Goal: Task Accomplishment & Management: Complete application form

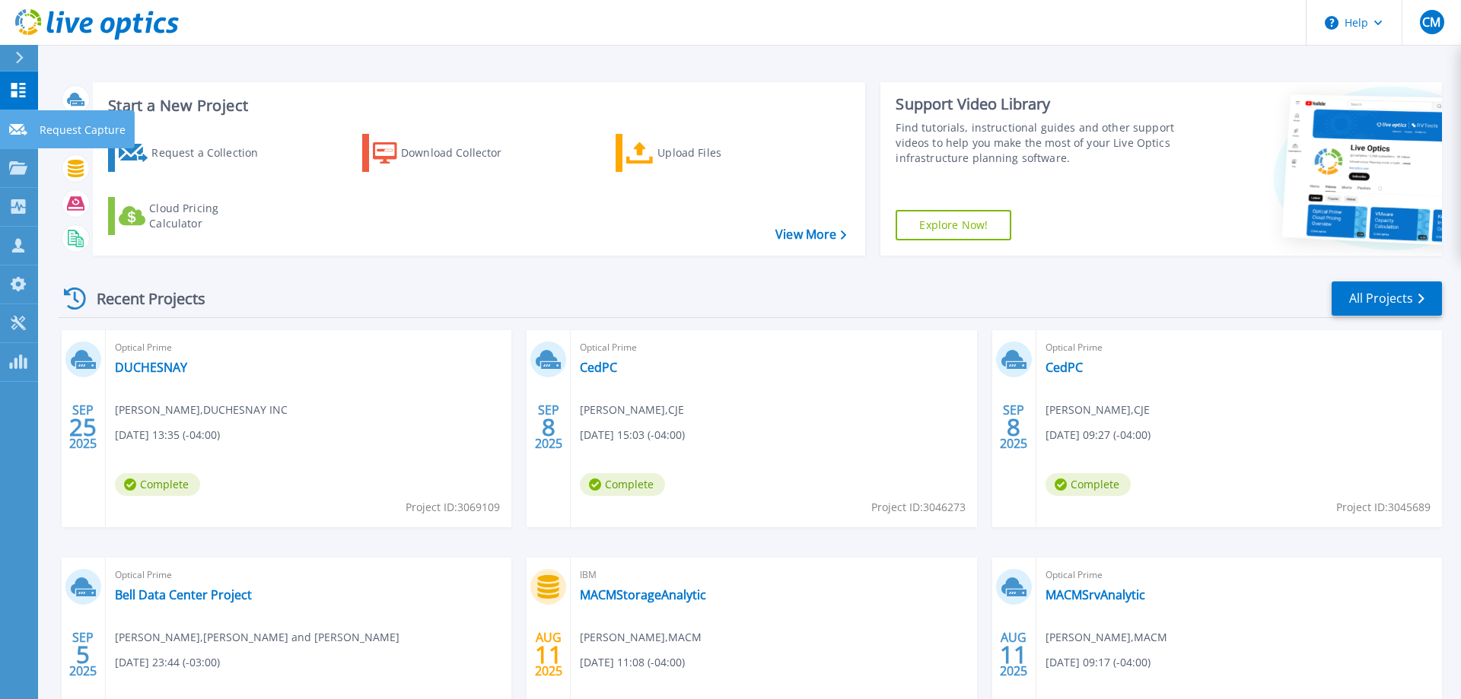
click at [14, 121] on link "Request Capture Request Capture" at bounding box center [19, 129] width 38 height 39
click at [59, 131] on p "Request Capture" at bounding box center [83, 130] width 86 height 40
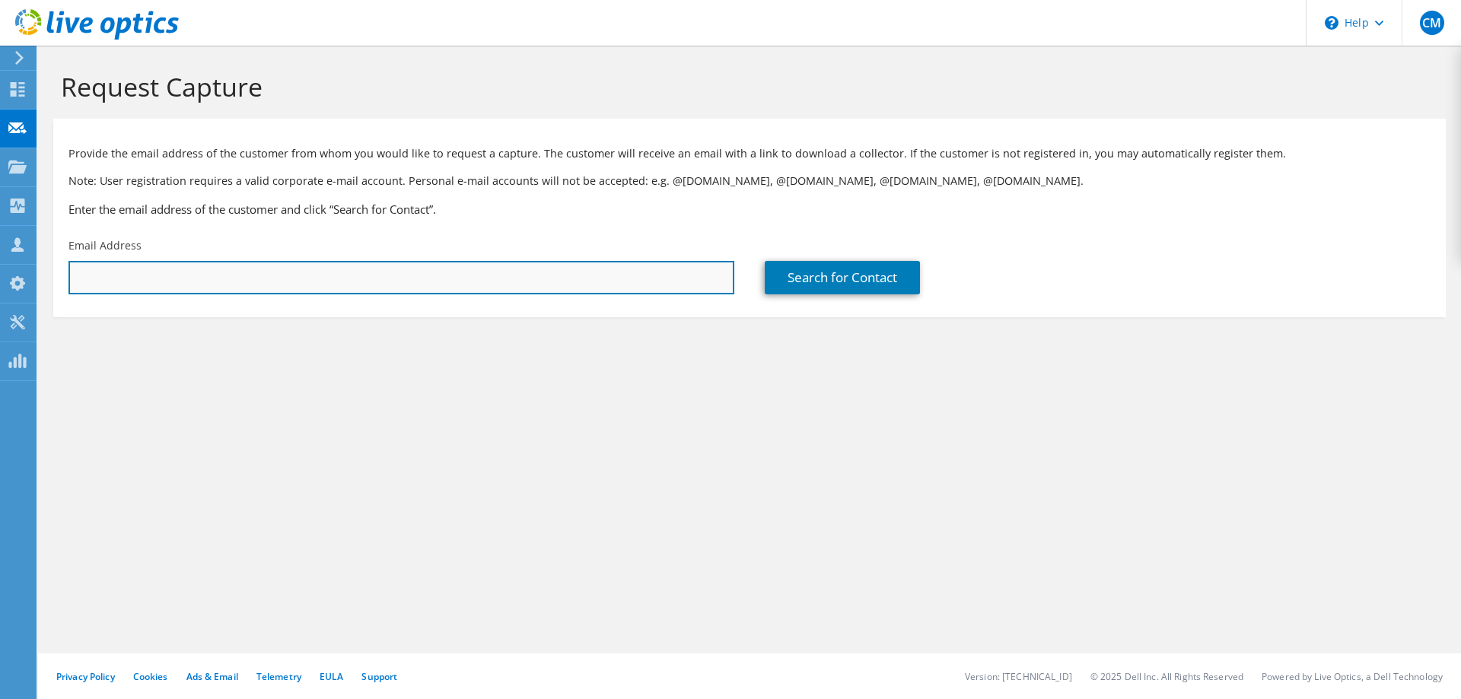
click at [153, 278] on input "text" at bounding box center [401, 277] width 666 height 33
click at [200, 267] on input "text" at bounding box center [401, 277] width 666 height 33
paste input "[PERSON_NAME][EMAIL_ADDRESS][PERSON_NAME][DOMAIN_NAME]"
type input "[PERSON_NAME][EMAIL_ADDRESS][PERSON_NAME][DOMAIN_NAME]"
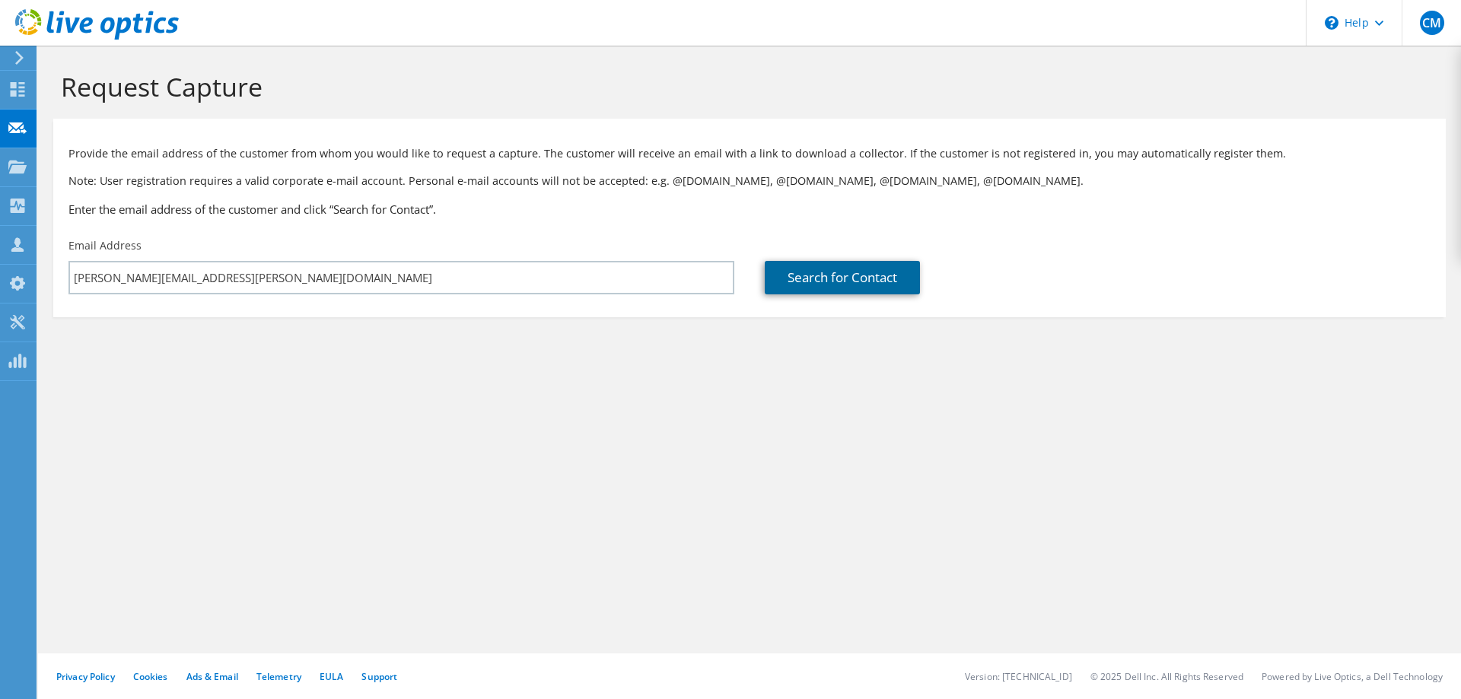
click at [889, 271] on link "Search for Contact" at bounding box center [842, 277] width 155 height 33
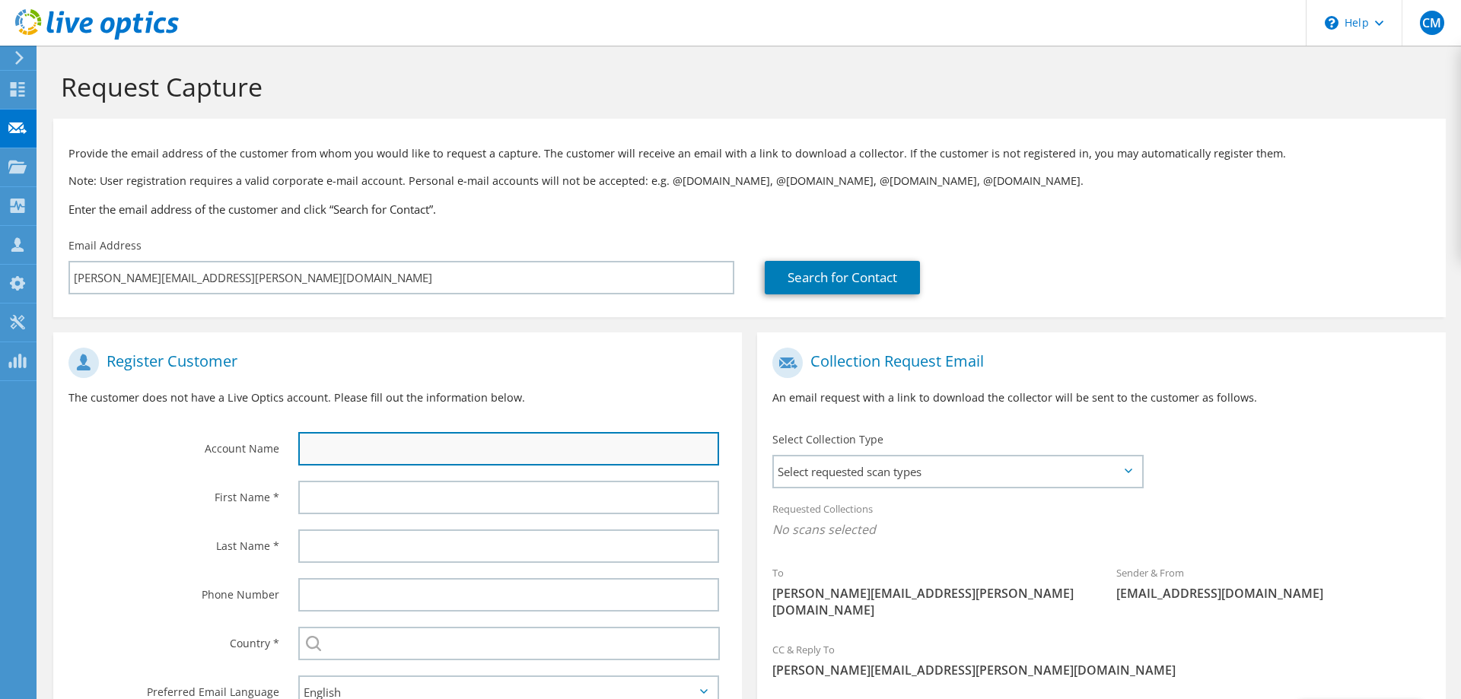
click at [498, 456] on input "text" at bounding box center [508, 448] width 421 height 33
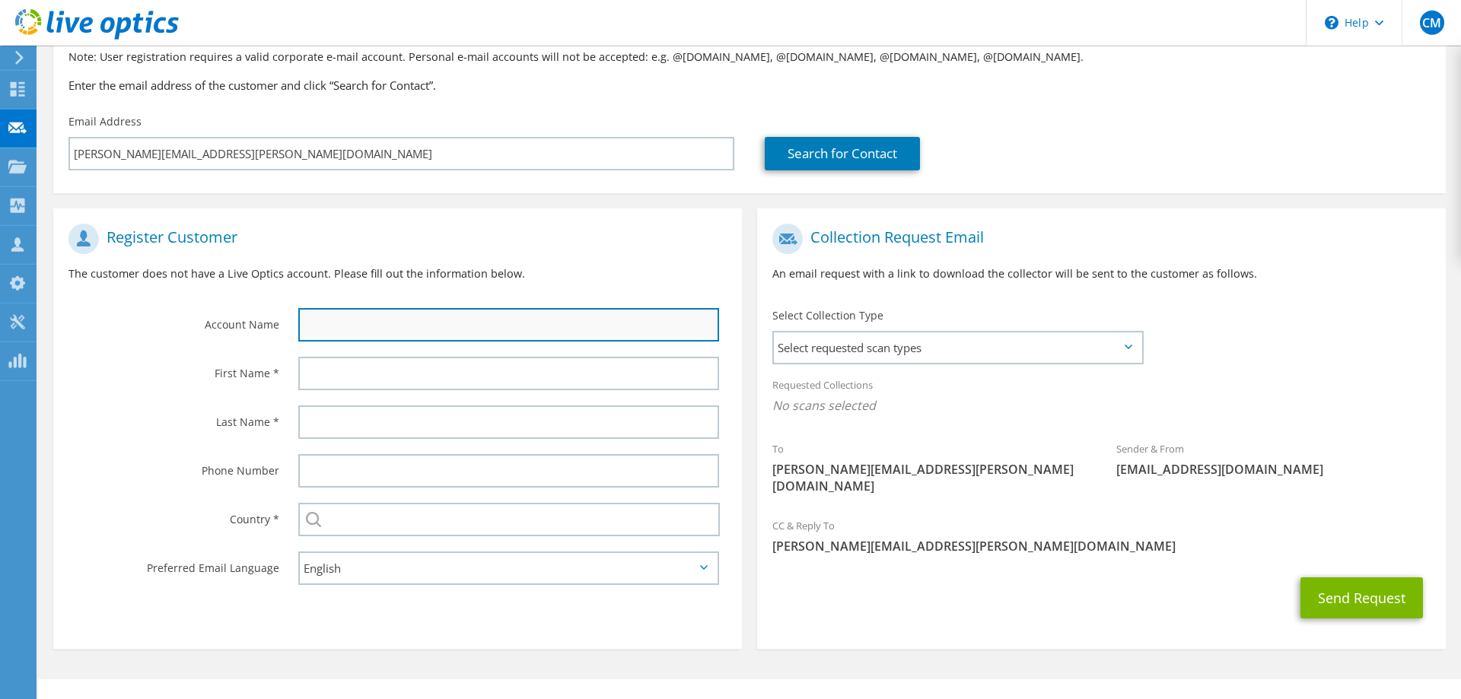
scroll to position [133, 0]
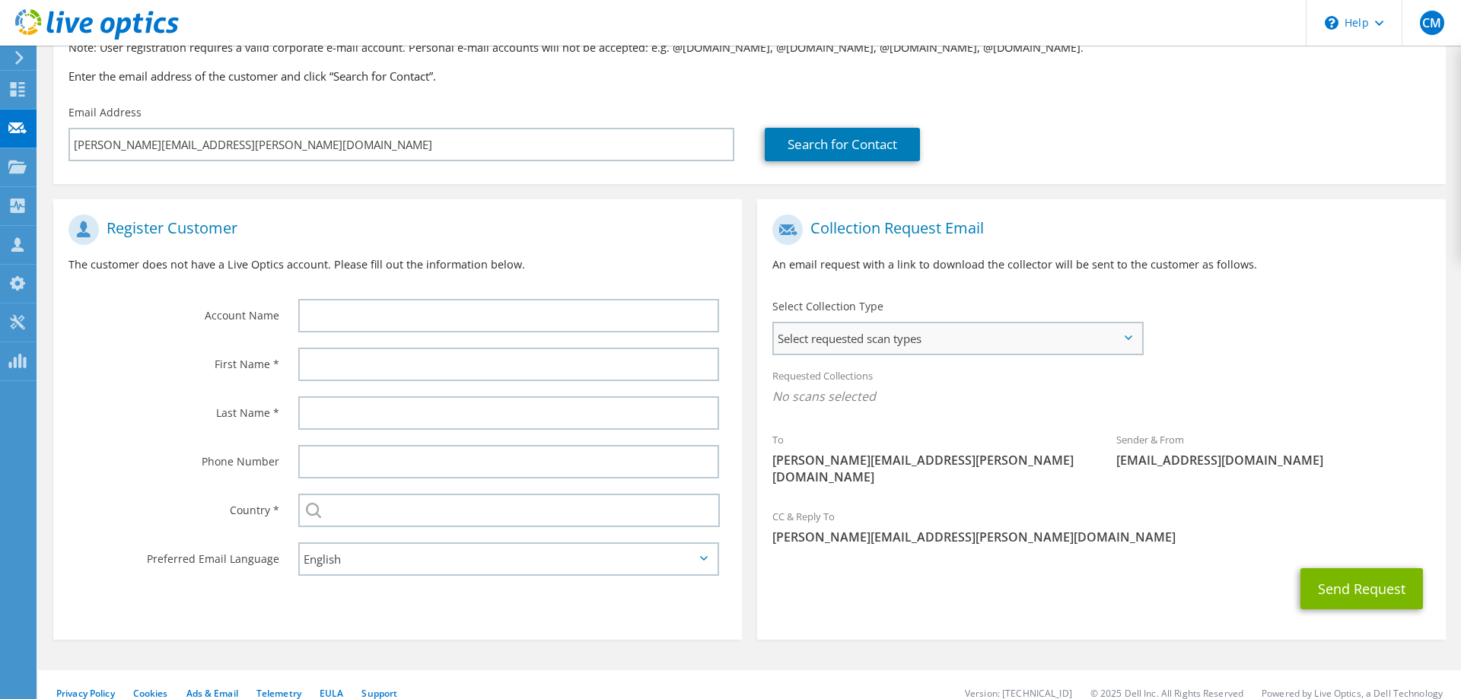
click at [923, 333] on span "Select requested scan types" at bounding box center [958, 338] width 368 height 30
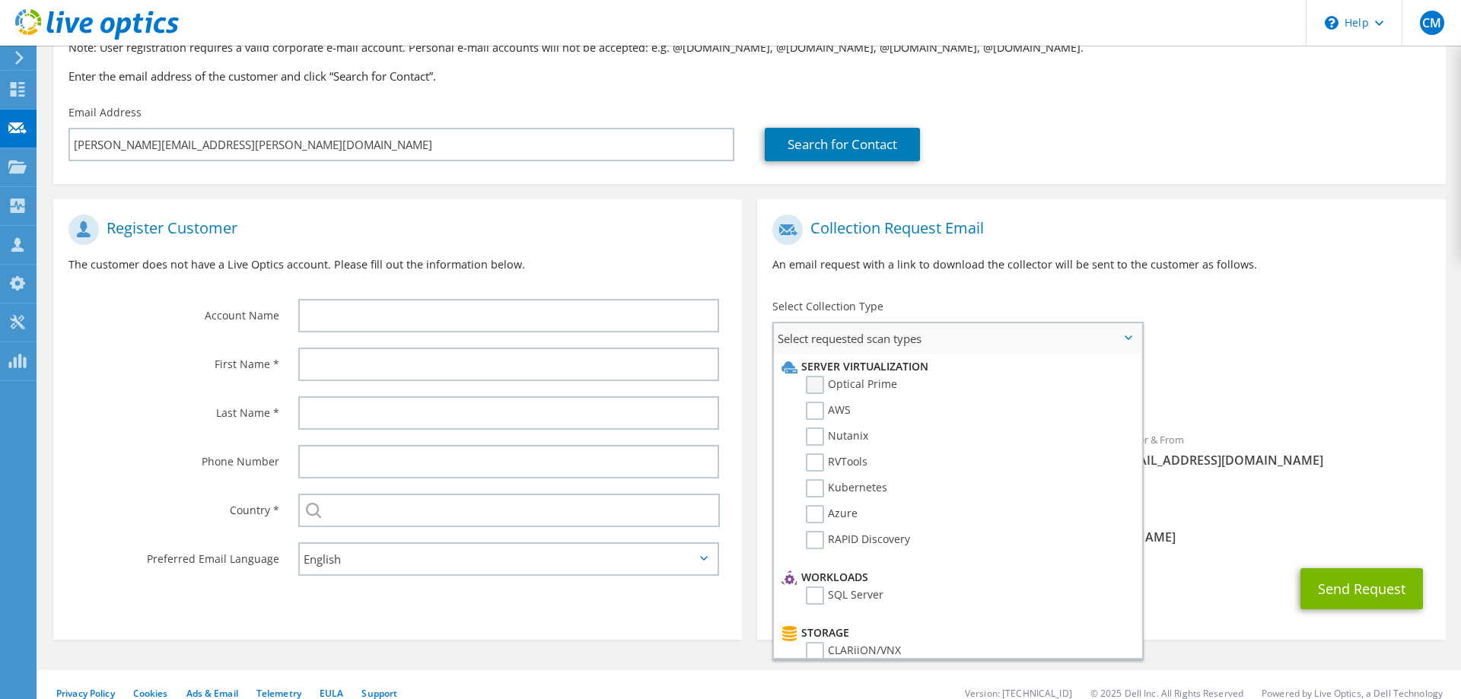
click at [864, 388] on label "Optical Prime" at bounding box center [851, 385] width 91 height 18
click at [0, 0] on input "Optical Prime" at bounding box center [0, 0] width 0 height 0
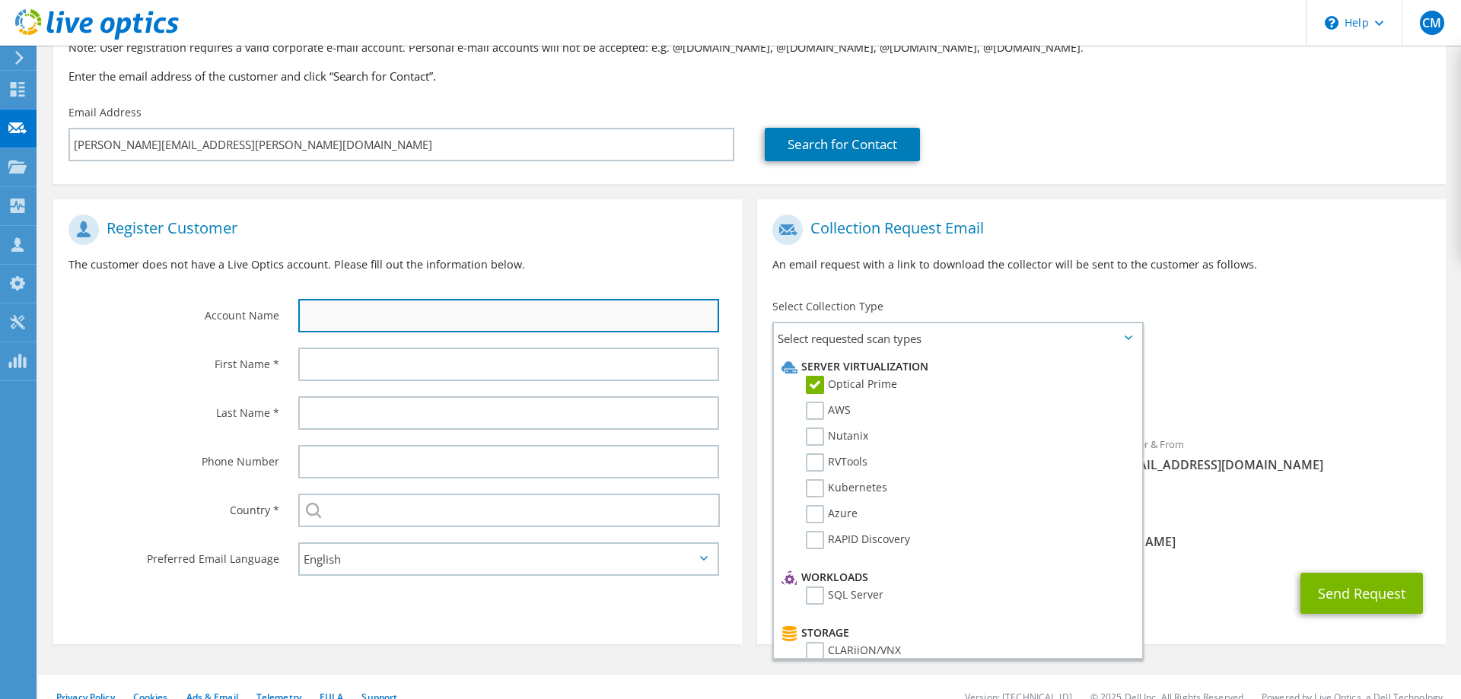
click at [358, 313] on input "text" at bounding box center [508, 315] width 421 height 33
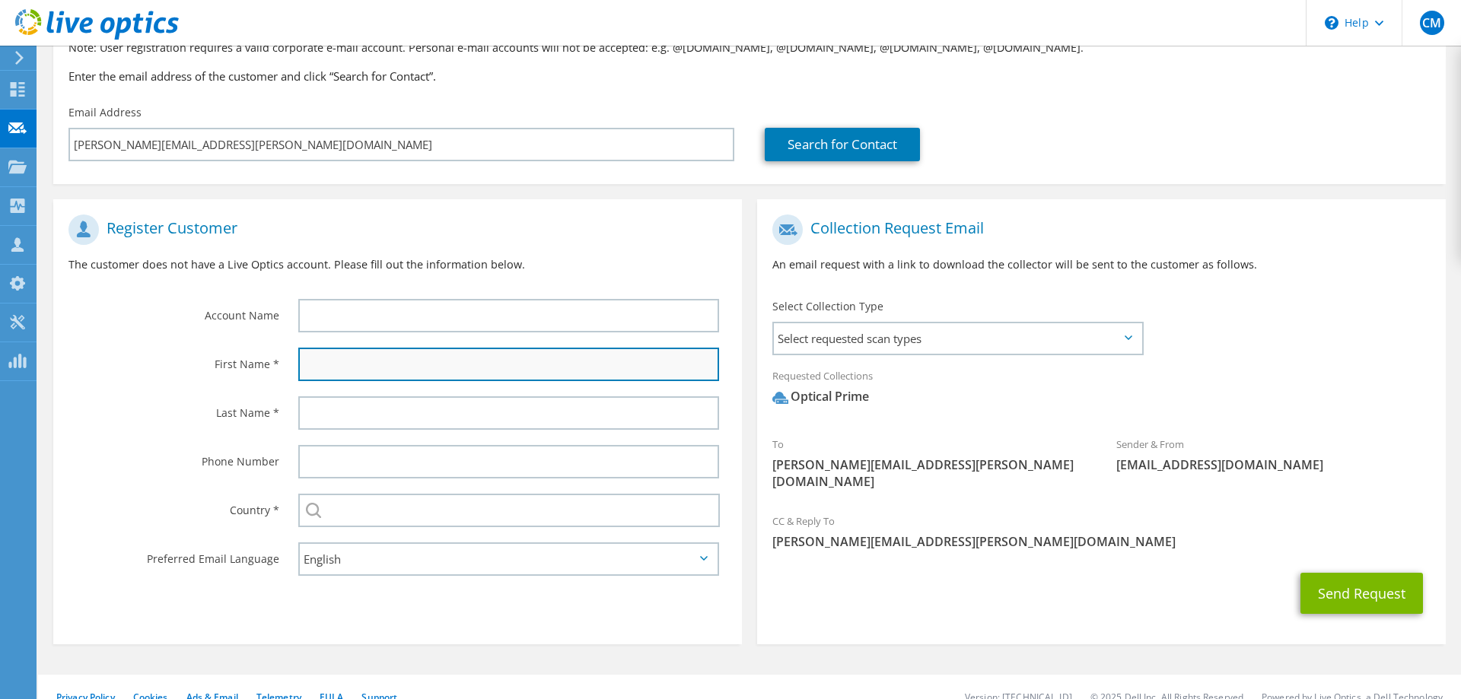
click at [330, 363] on input "text" at bounding box center [508, 364] width 421 height 33
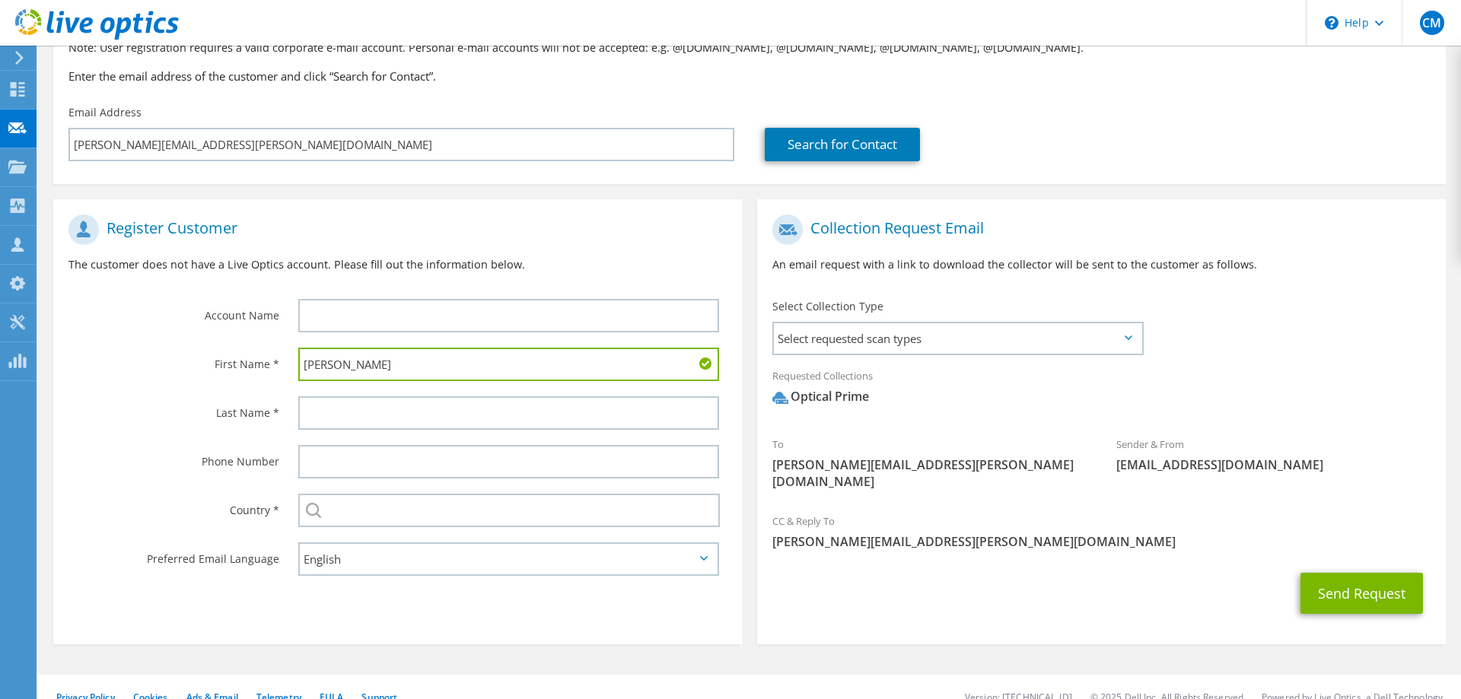
type input "[PERSON_NAME]"
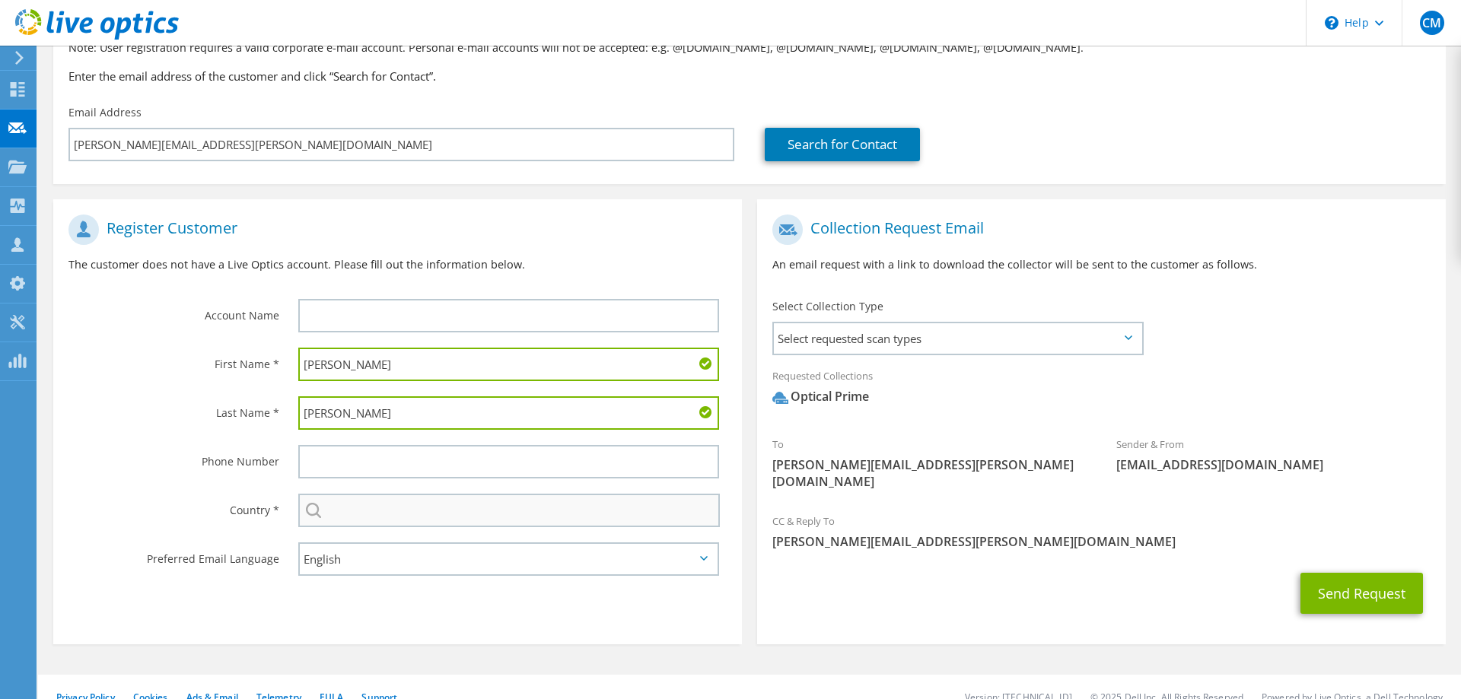
type input "[PERSON_NAME]"
click at [446, 511] on input "text" at bounding box center [509, 510] width 422 height 33
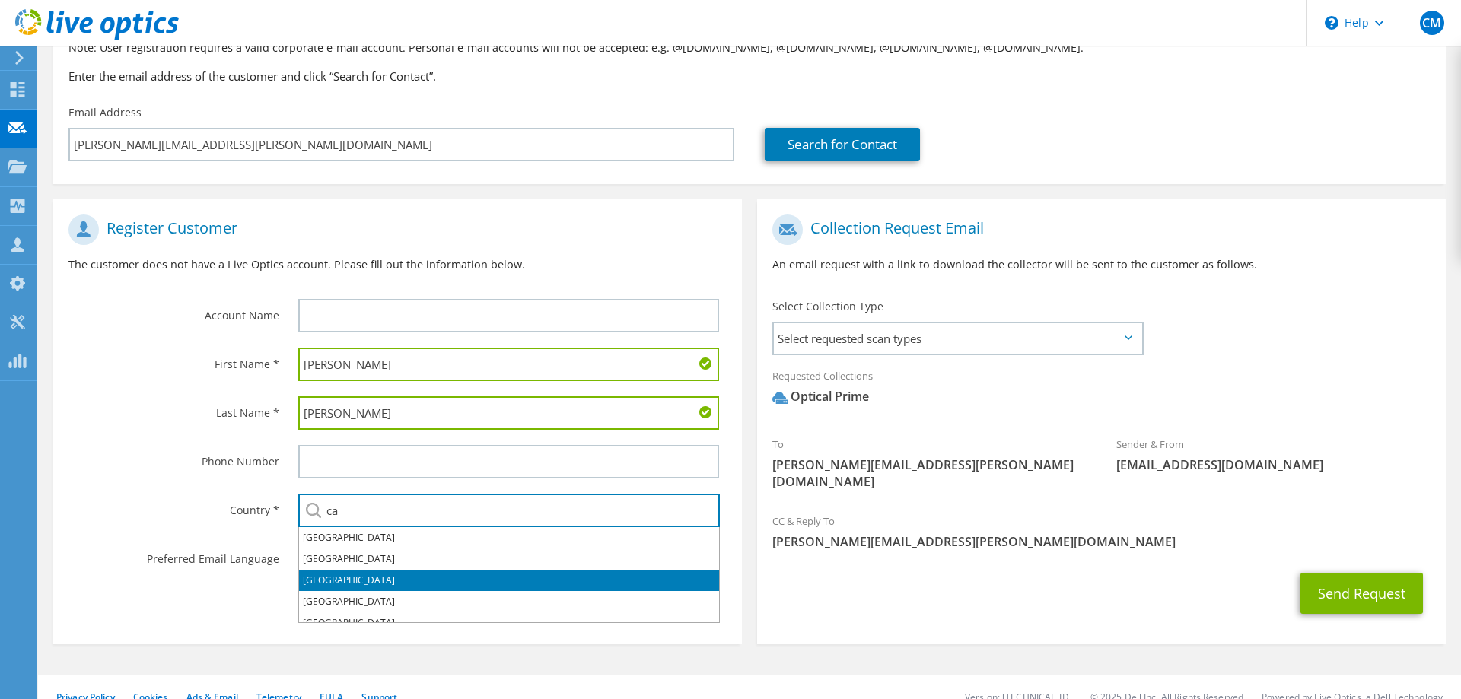
click at [375, 573] on li "[GEOGRAPHIC_DATA]" at bounding box center [509, 580] width 420 height 21
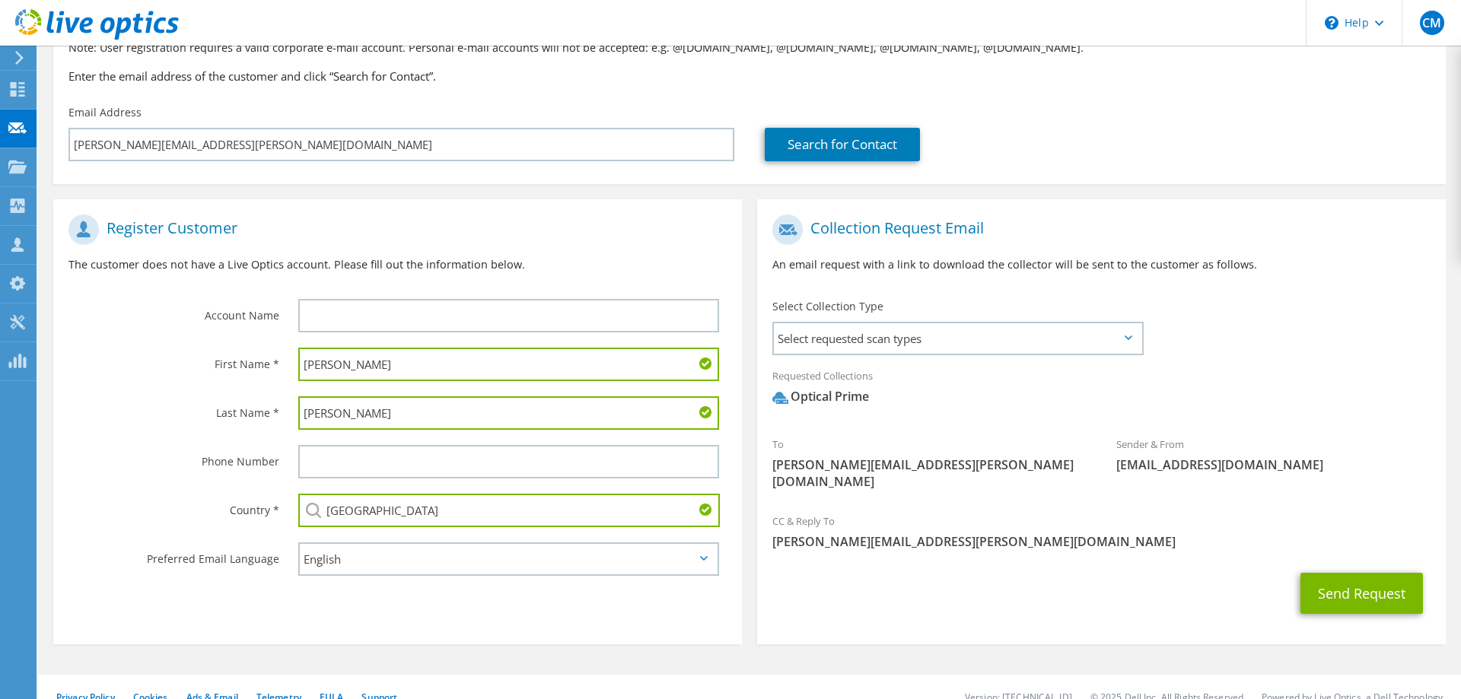
type input "[GEOGRAPHIC_DATA]"
click at [134, 444] on div "Phone Number" at bounding box center [168, 461] width 230 height 47
click at [1077, 342] on span "Select requested scan types" at bounding box center [958, 338] width 368 height 30
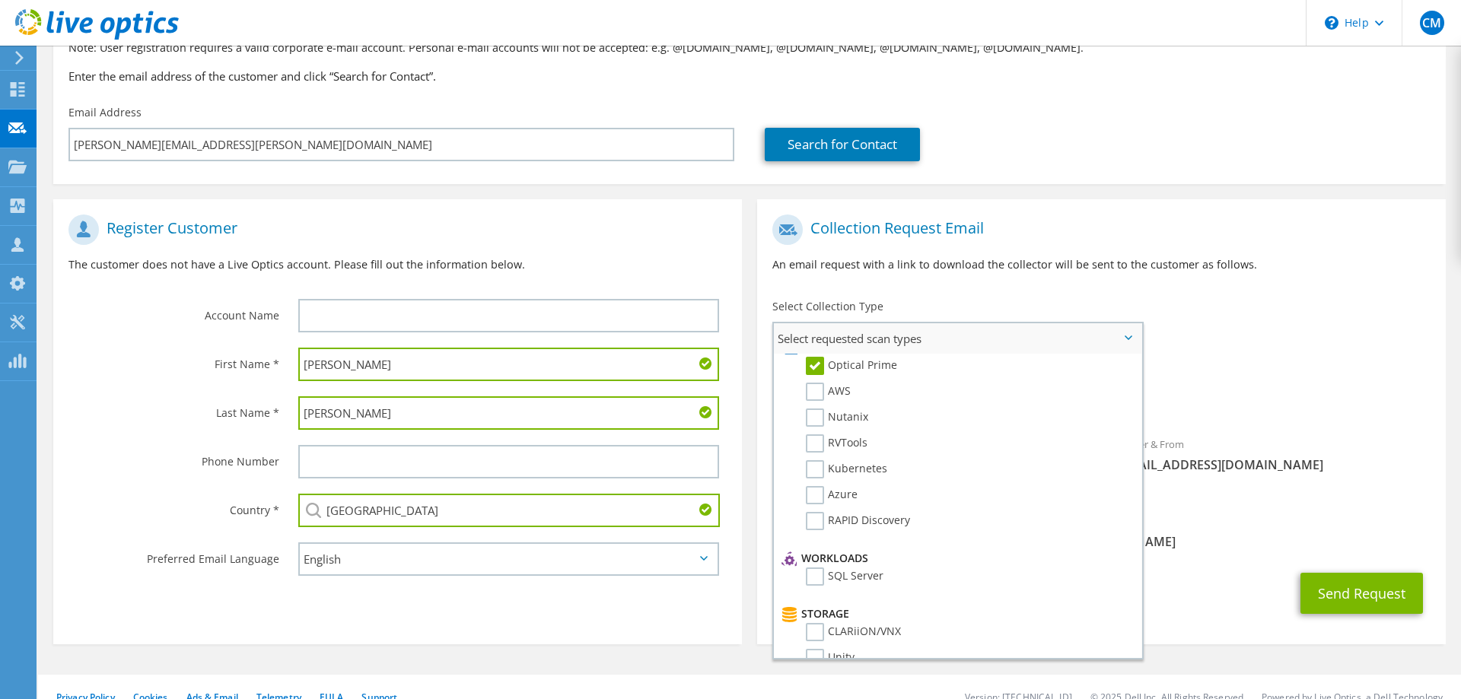
scroll to position [0, 0]
